Goal: Task Accomplishment & Management: Manage account settings

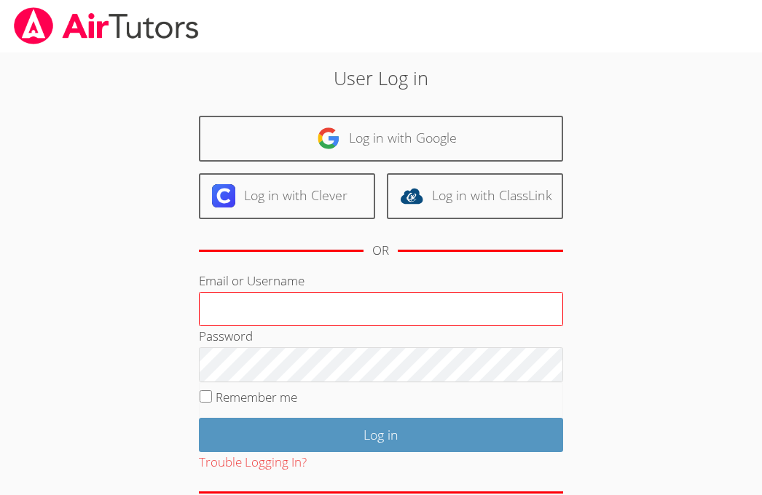
type input "[EMAIL_ADDRESS][DOMAIN_NAME]"
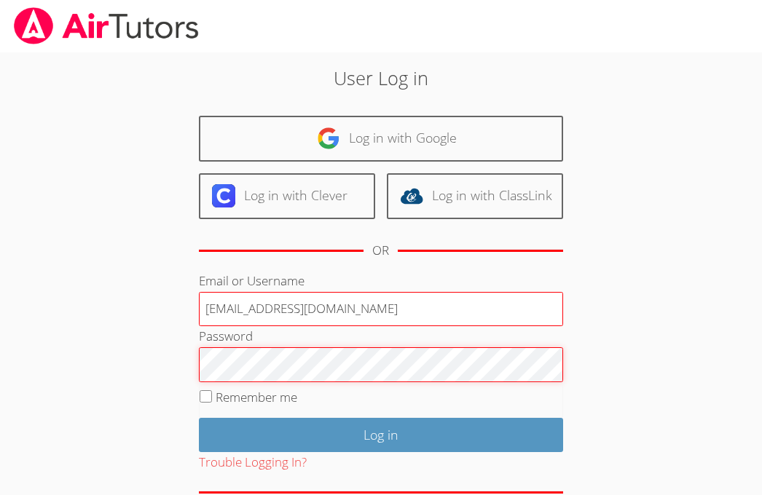
scroll to position [71, 0]
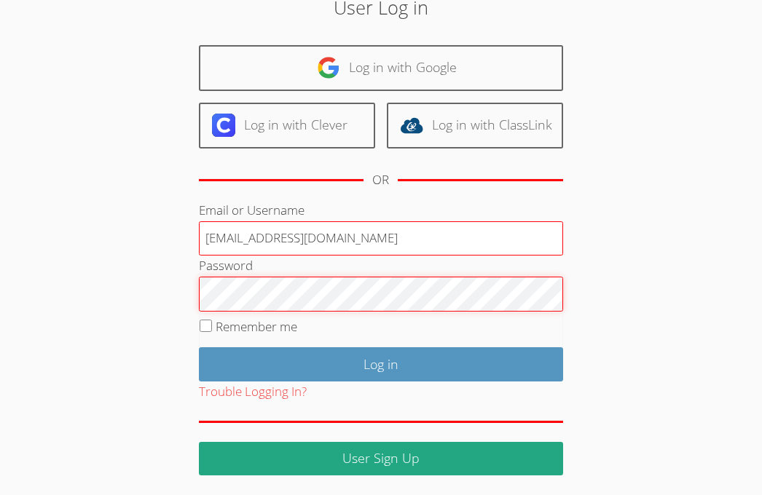
click at [199, 347] on input "Log in" at bounding box center [381, 364] width 364 height 34
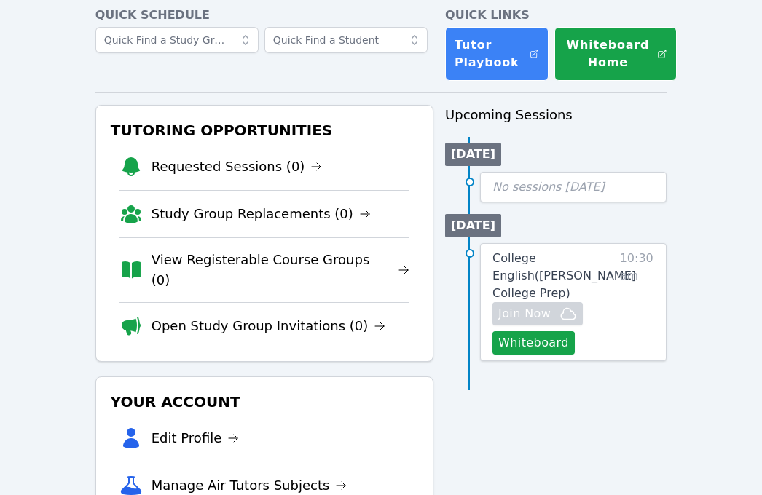
scroll to position [78, 0]
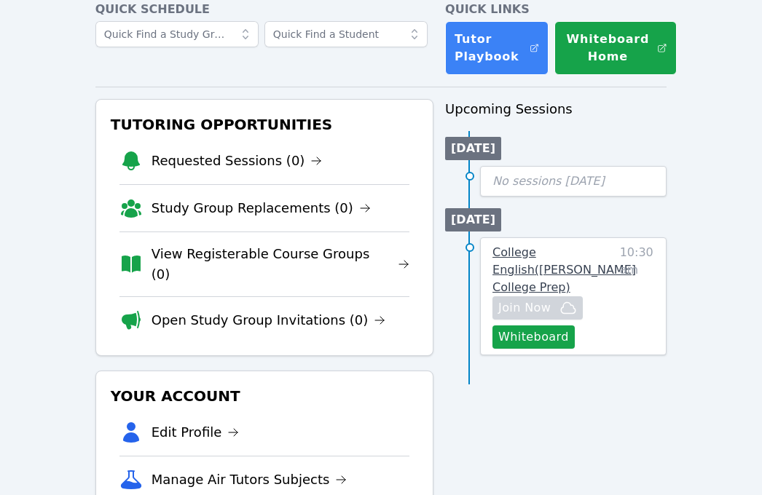
click at [516, 257] on span "College English ( Eblin Lopez College Prep )" at bounding box center [563, 269] width 143 height 49
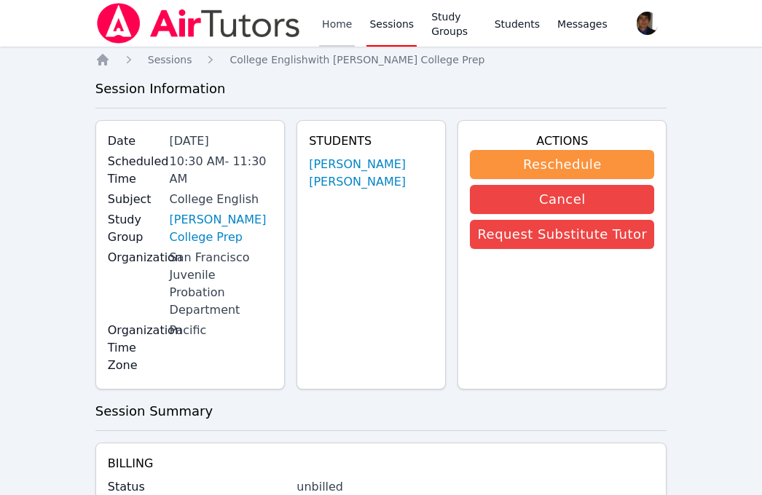
click at [322, 27] on link "Home" at bounding box center [337, 23] width 36 height 47
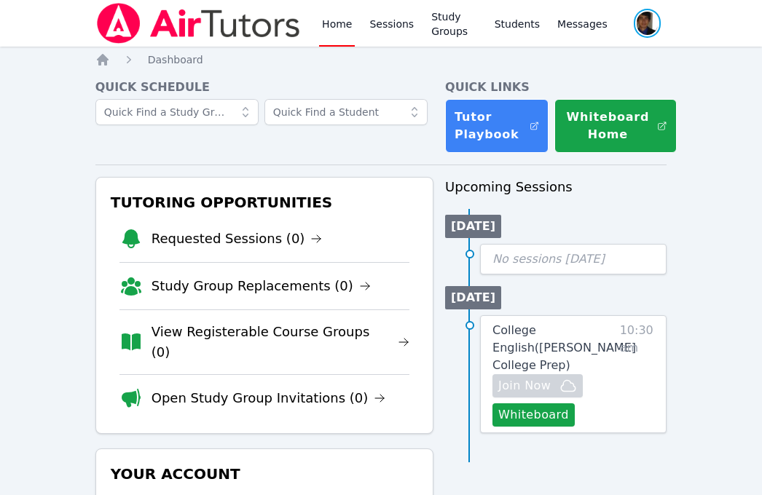
click at [649, 27] on span "button" at bounding box center [647, 23] width 31 height 32
click at [557, 79] on button "Logout" at bounding box center [588, 83] width 140 height 26
